Goal: Information Seeking & Learning: Learn about a topic

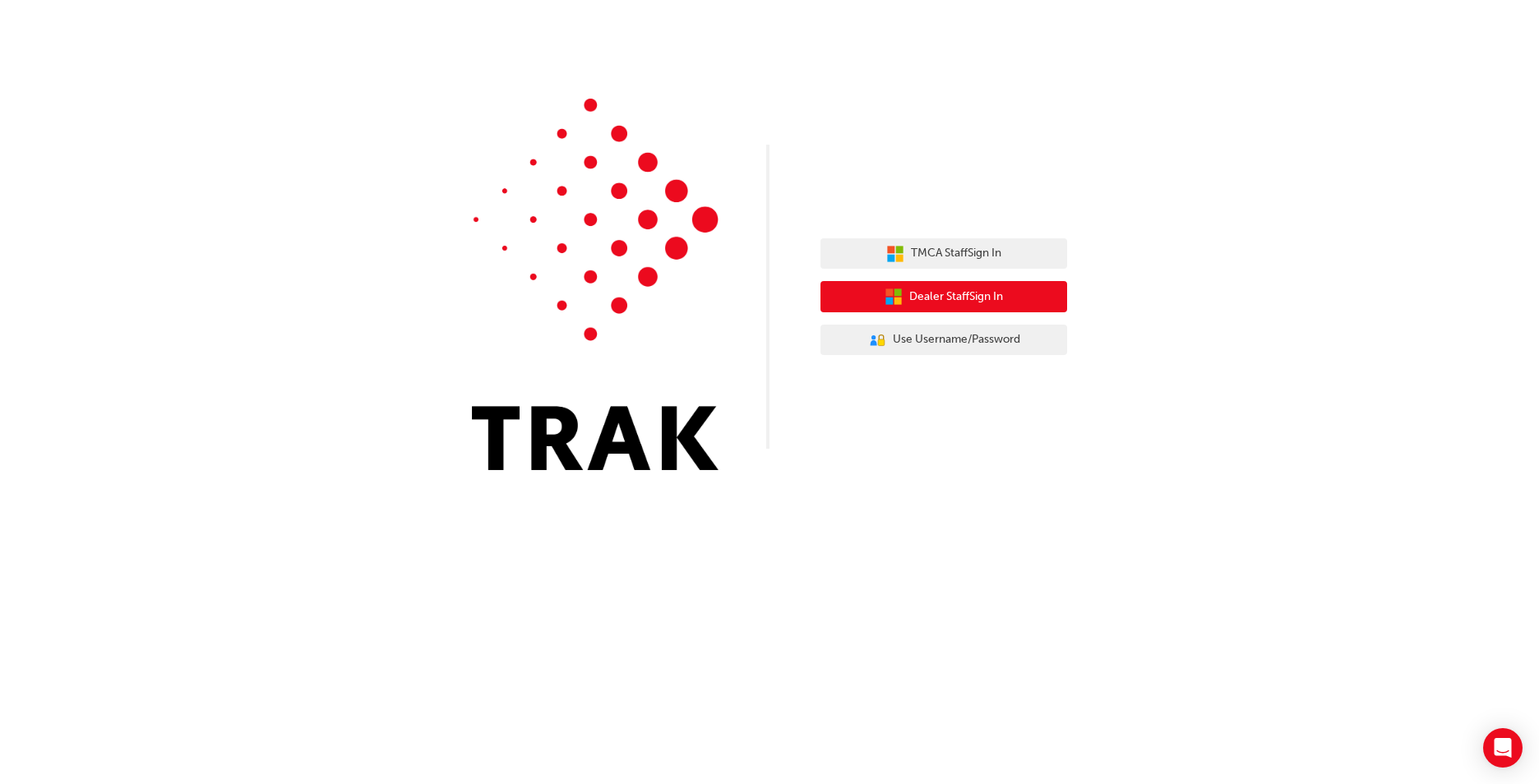
click at [895, 300] on icon "button" at bounding box center [898, 301] width 7 height 7
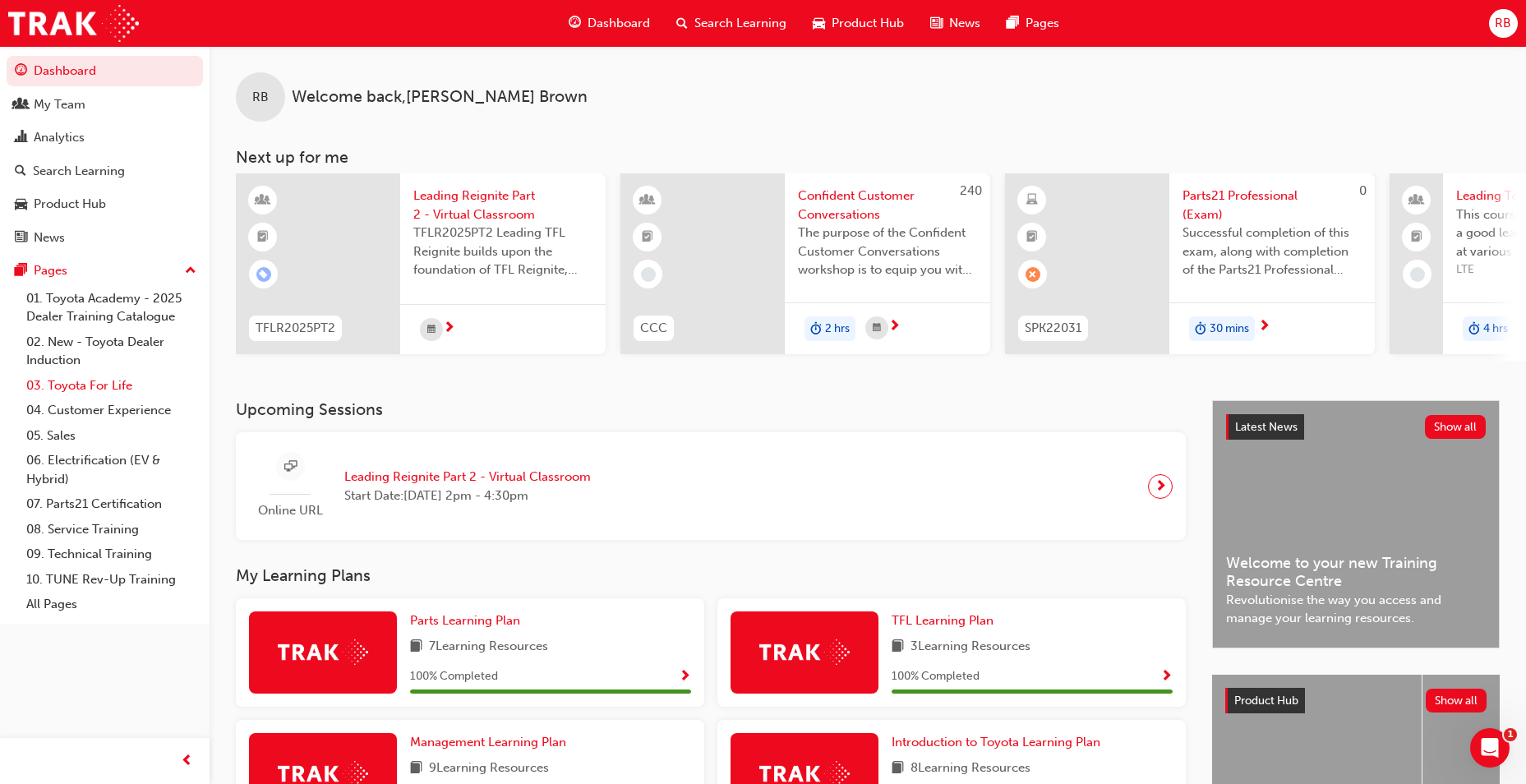
click at [97, 383] on link "03. Toyota For Life" at bounding box center [111, 385] width 183 height 25
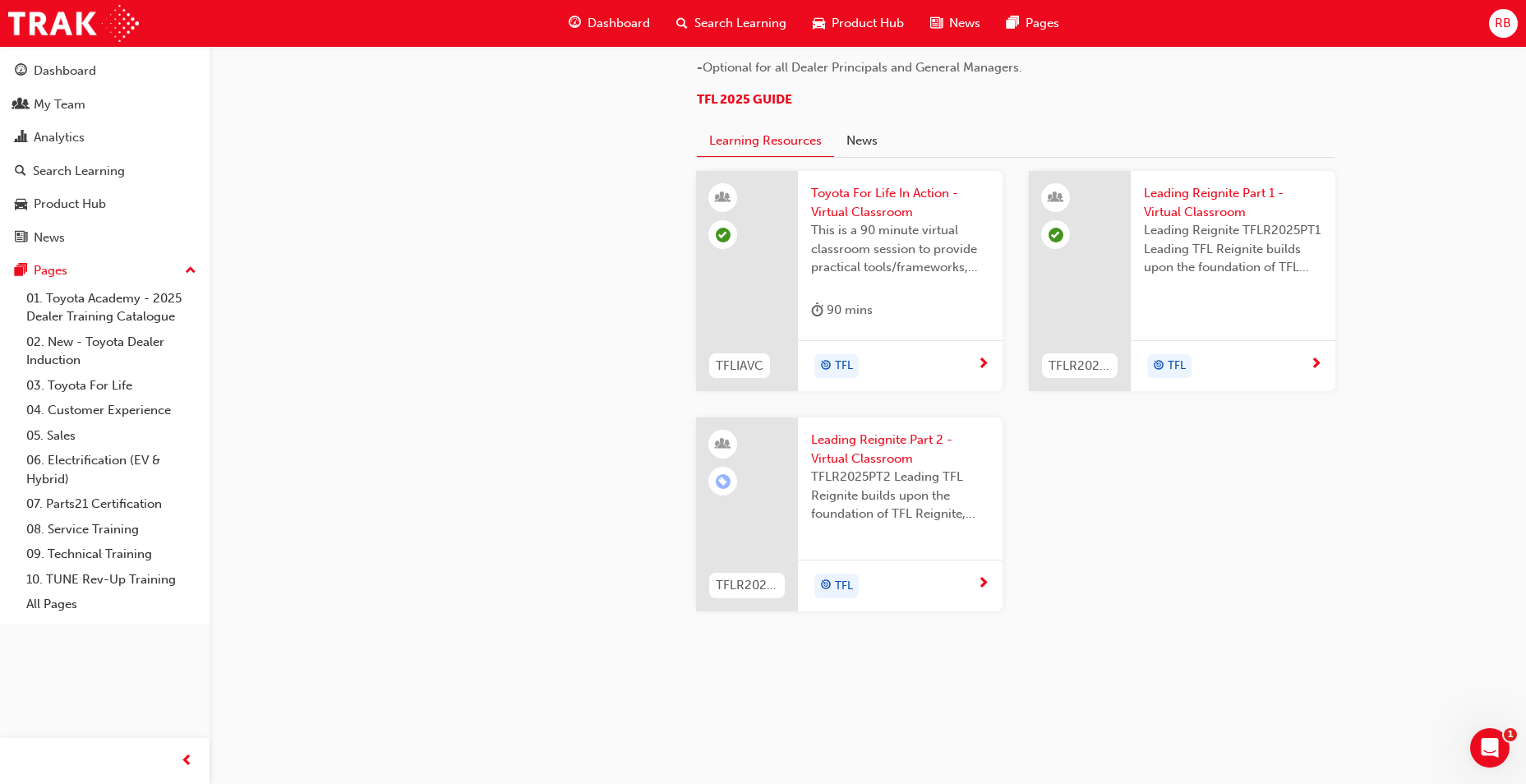
scroll to position [1629, 0]
click at [917, 467] on span "Leading Reignite Part 2 - Virtual Classroom" at bounding box center [900, 449] width 178 height 37
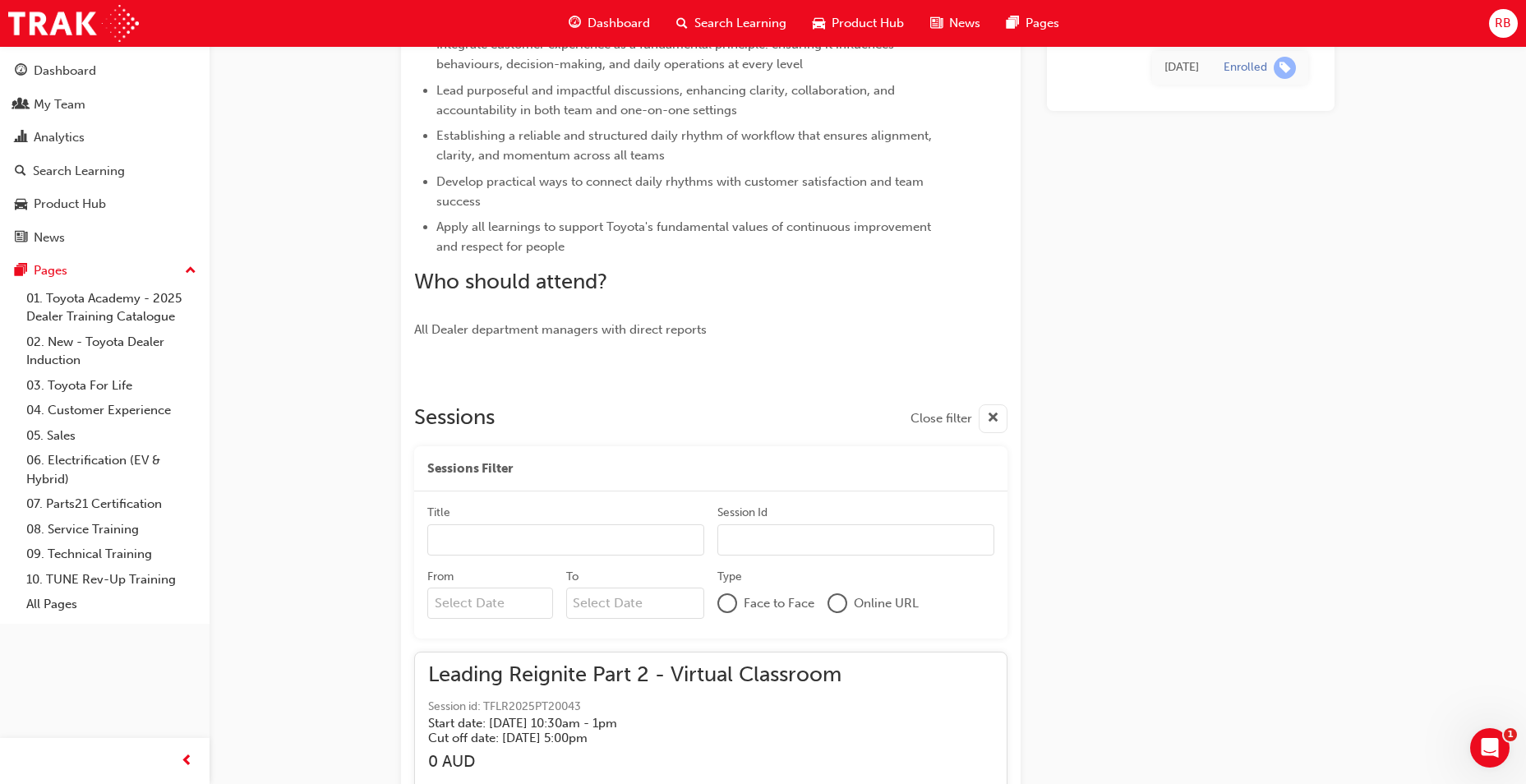
scroll to position [255, 0]
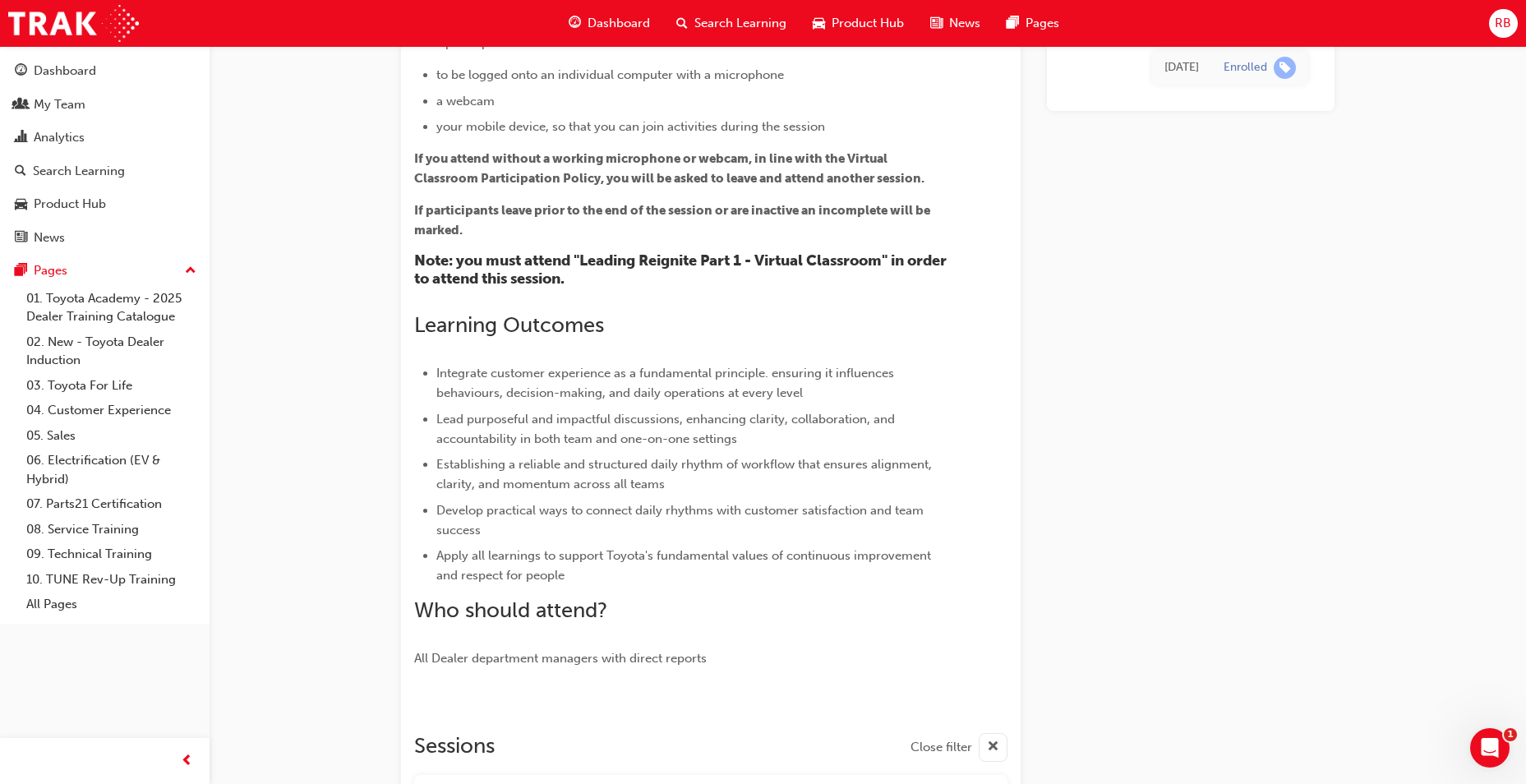
click at [799, 430] on li "Lead purposeful and impactful discussions, enhancing clarity, collaboration, an…" at bounding box center [692, 429] width 512 height 39
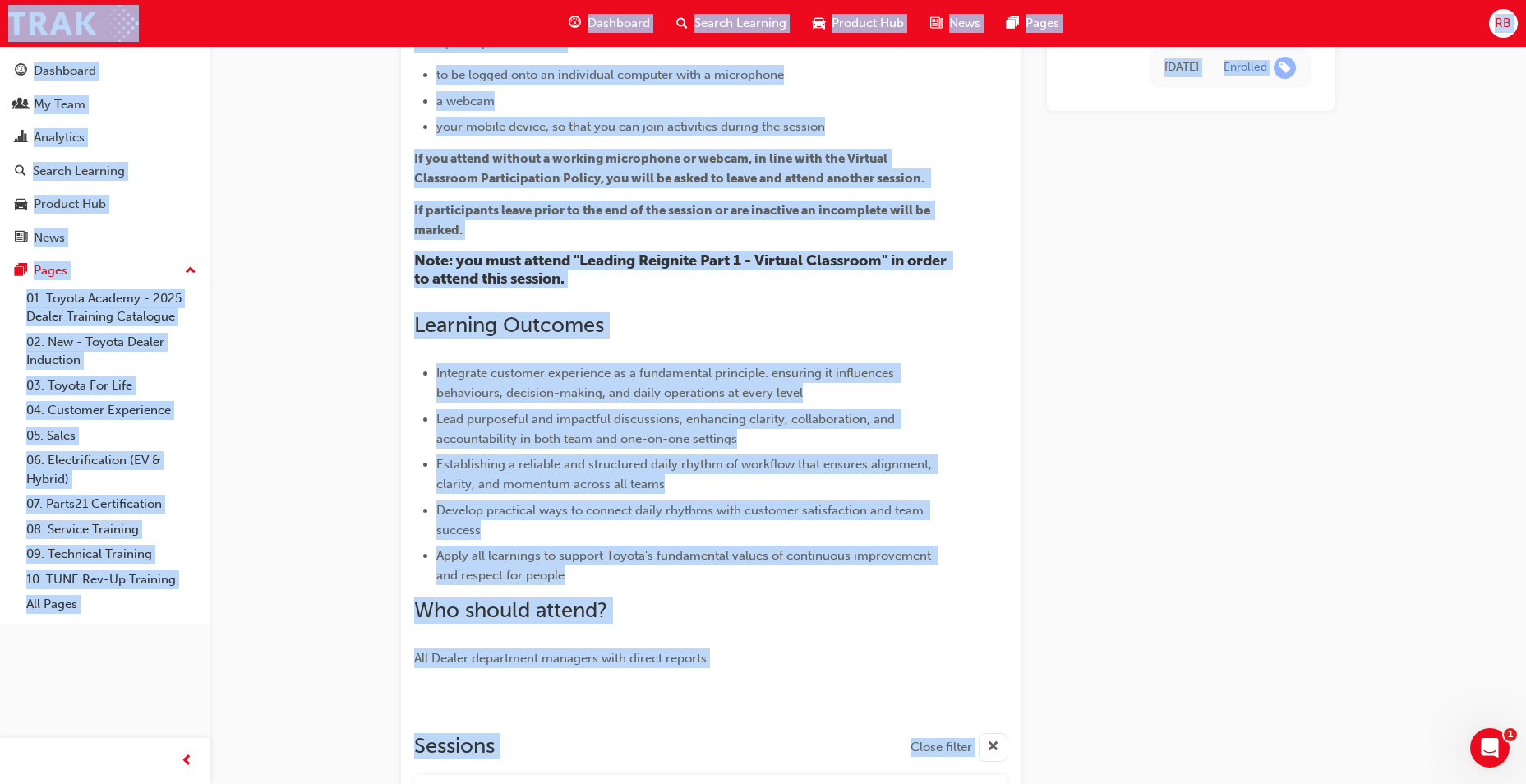
copy div "Dashboard Search Learning Product Hub News Pages RB Dashboard My Team Analytics…"
